Goal: Transaction & Acquisition: Purchase product/service

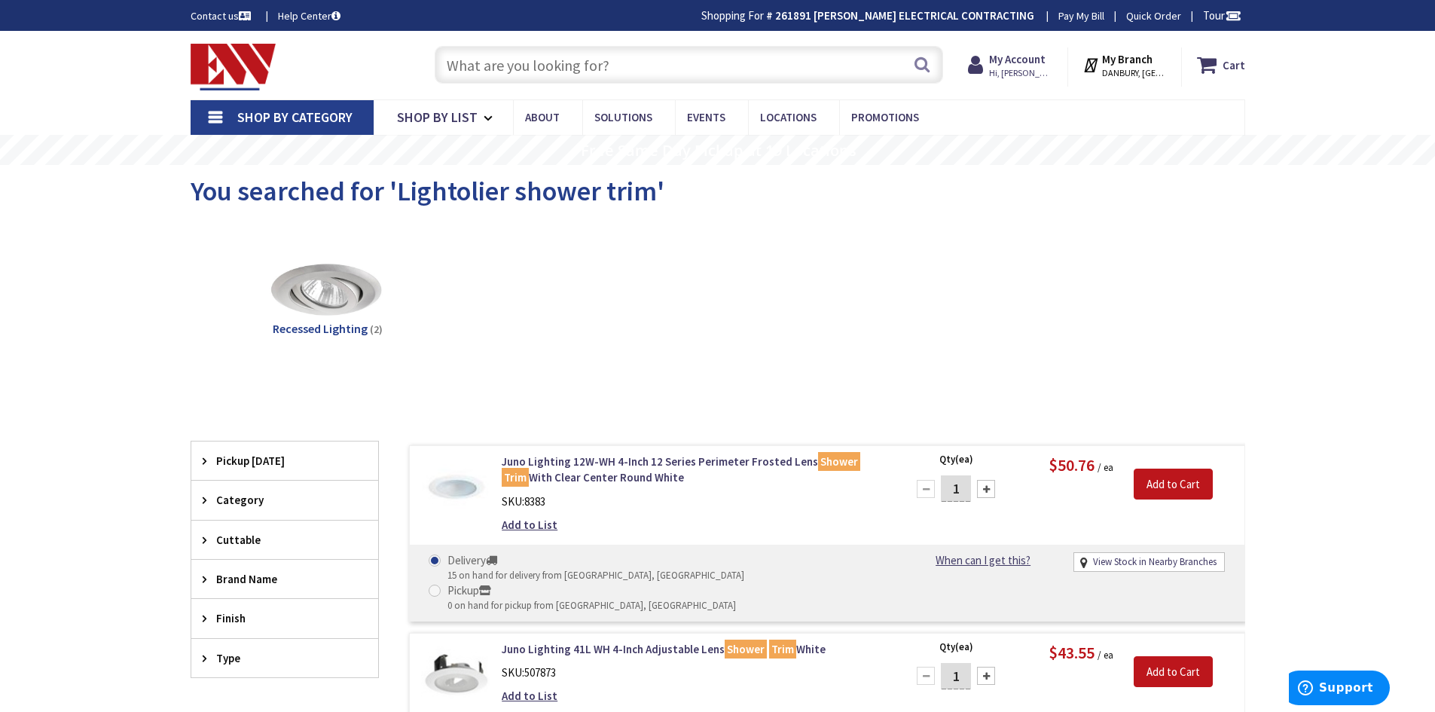
click at [609, 56] on input "text" at bounding box center [689, 65] width 508 height 38
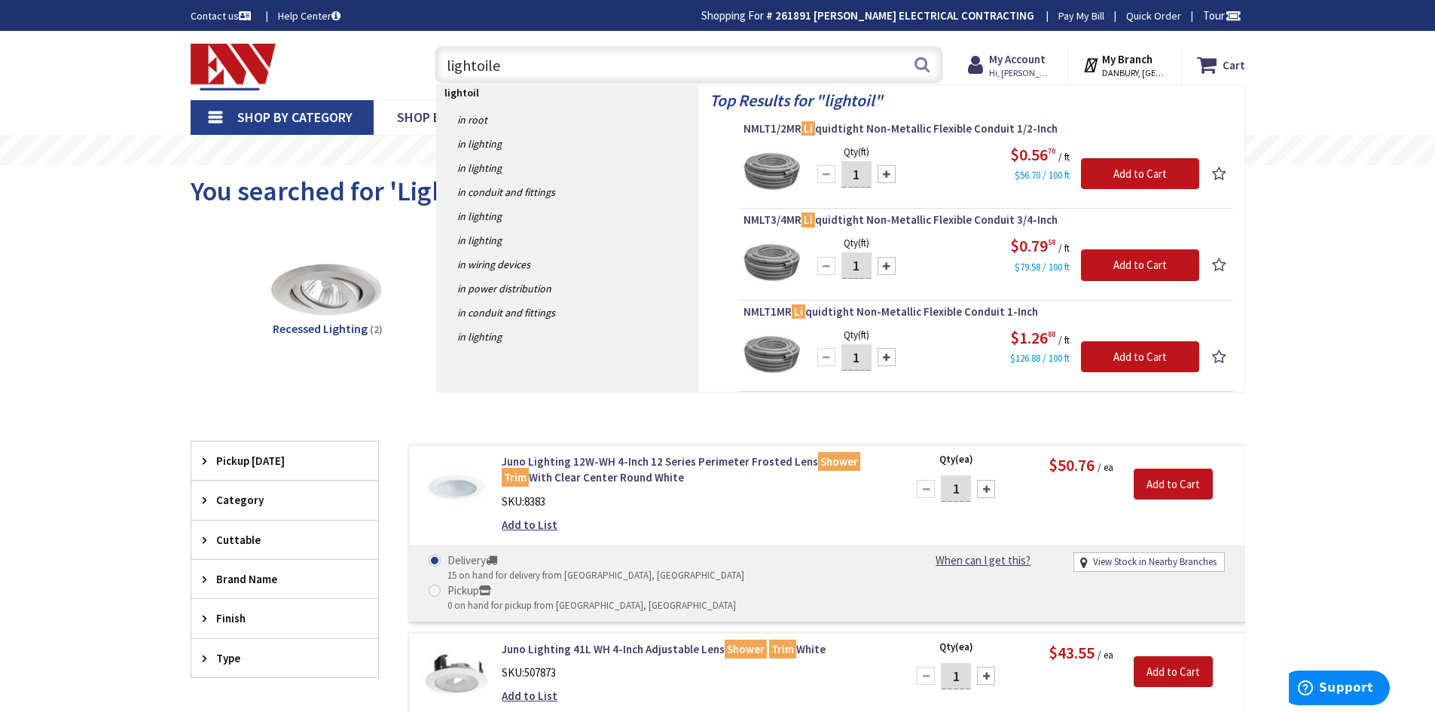
type input "lightoiler"
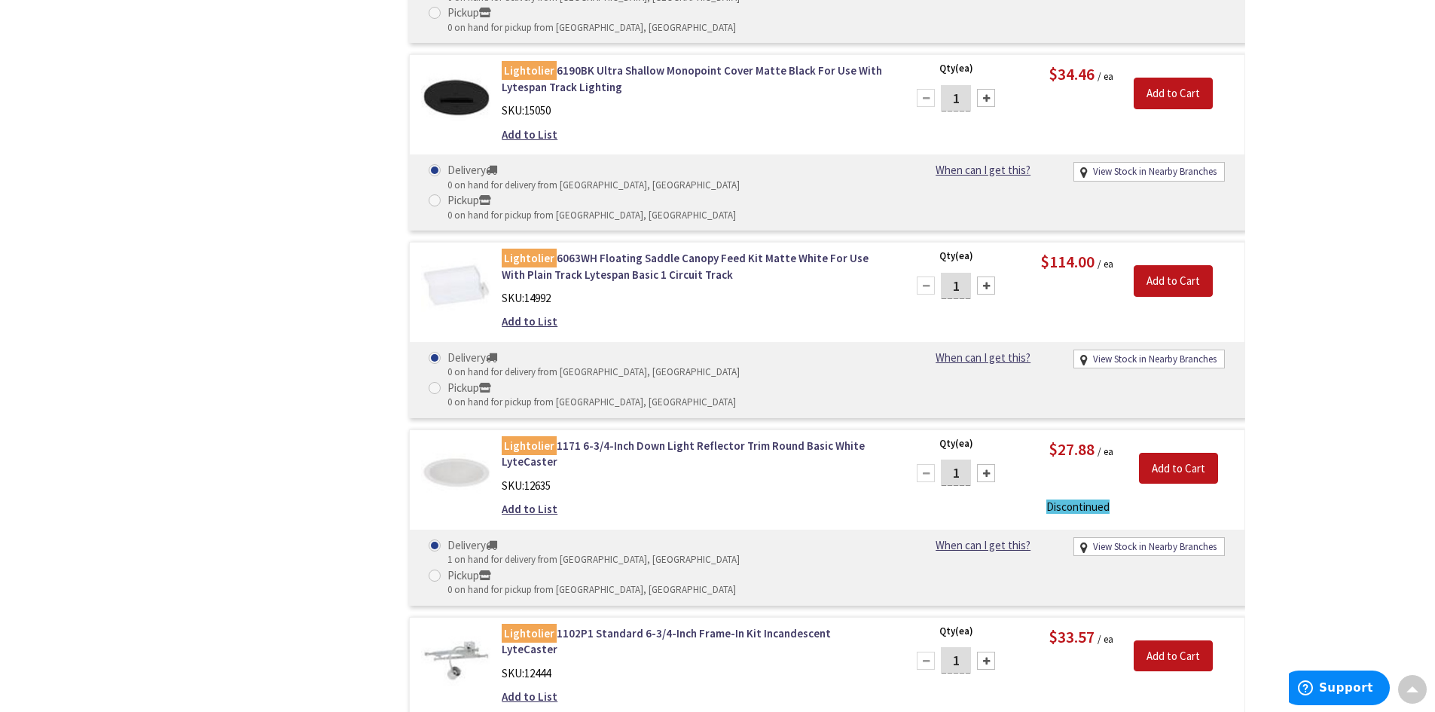
scroll to position [5807, 0]
